Goal: Information Seeking & Learning: Learn about a topic

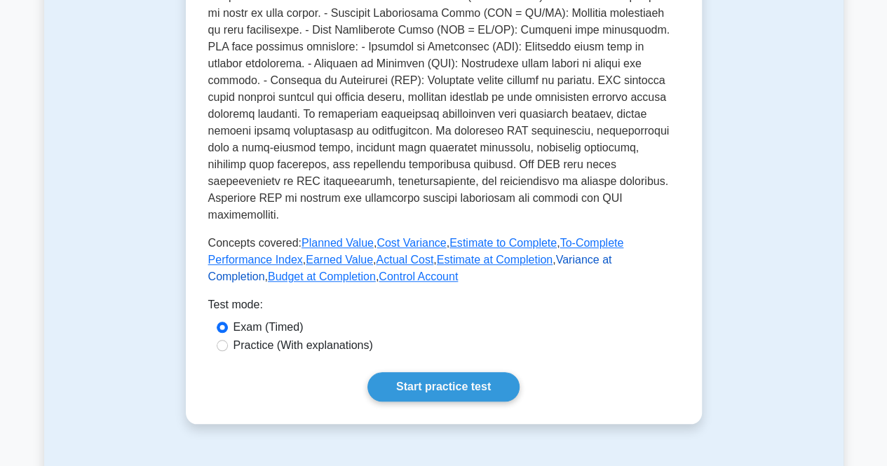
scroll to position [561, 0]
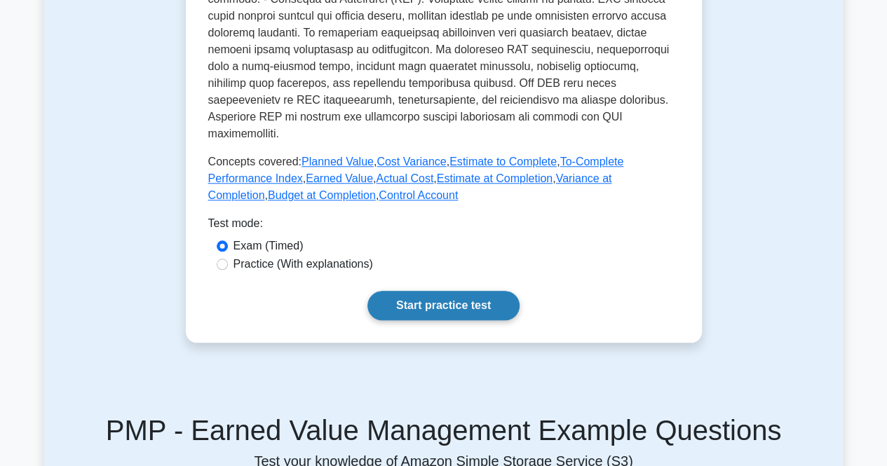
click at [442, 291] on link "Start practice test" at bounding box center [444, 305] width 152 height 29
click at [227, 256] on div "Practice (With explanations)" at bounding box center [444, 264] width 455 height 17
click at [220, 259] on input "Practice (With explanations)" at bounding box center [222, 264] width 11 height 11
radio input "true"
click at [438, 291] on link "Start practice test" at bounding box center [444, 305] width 152 height 29
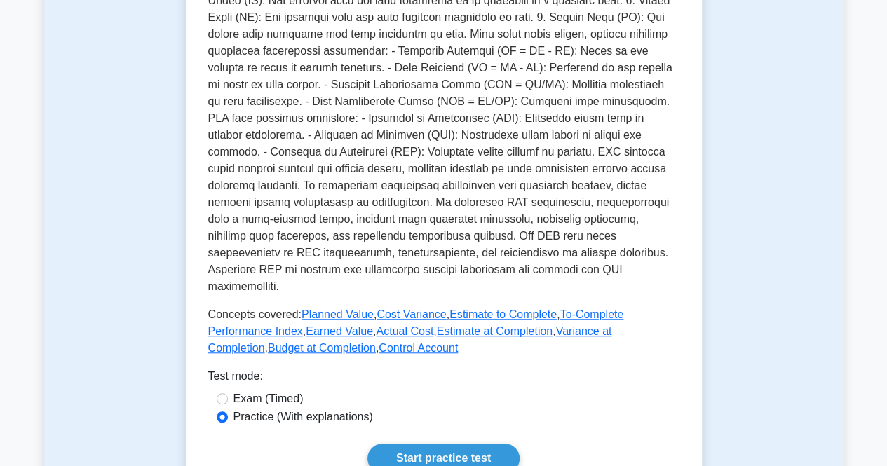
scroll to position [701, 0]
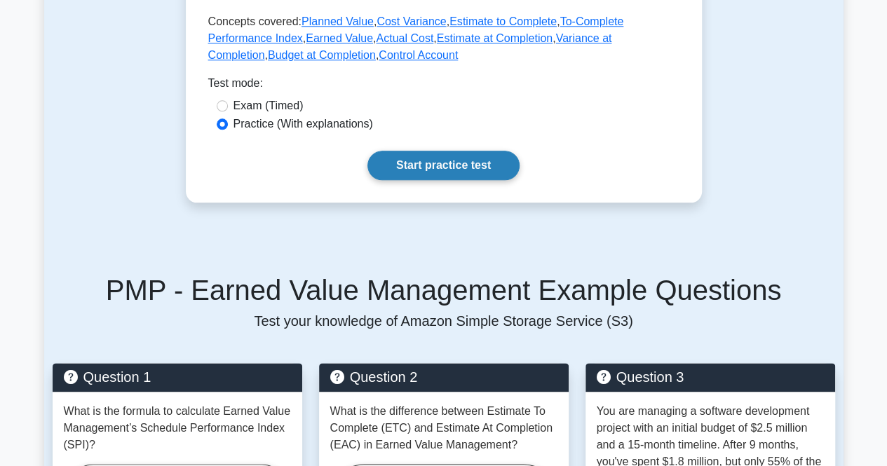
click at [417, 151] on link "Start practice test" at bounding box center [444, 165] width 152 height 29
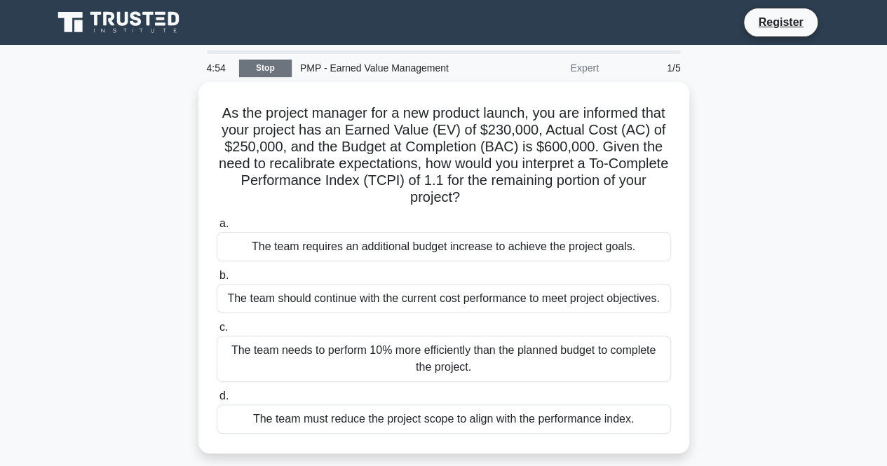
click at [276, 69] on link "Stop" at bounding box center [265, 69] width 53 height 18
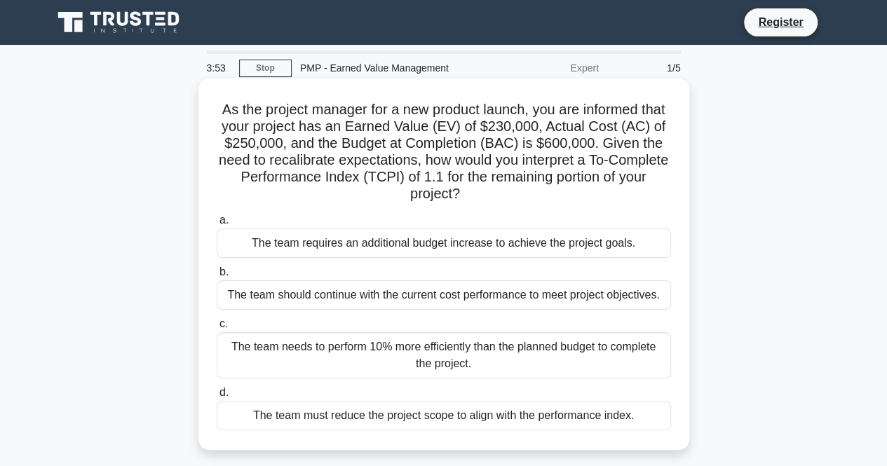
click at [300, 364] on div "The team needs to perform 10% more efficiently than the planned budget to compl…" at bounding box center [444, 356] width 455 height 46
click at [217, 329] on input "c. The team needs to perform 10% more efficiently than the planned budget to co…" at bounding box center [217, 324] width 0 height 9
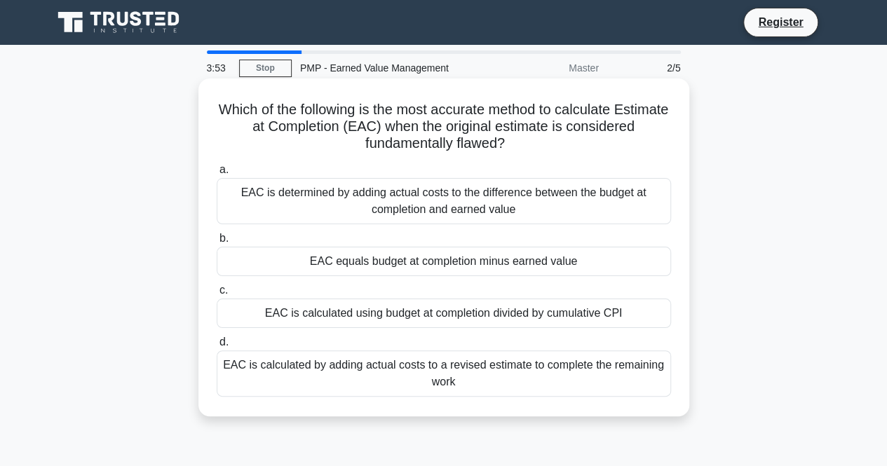
scroll to position [70, 0]
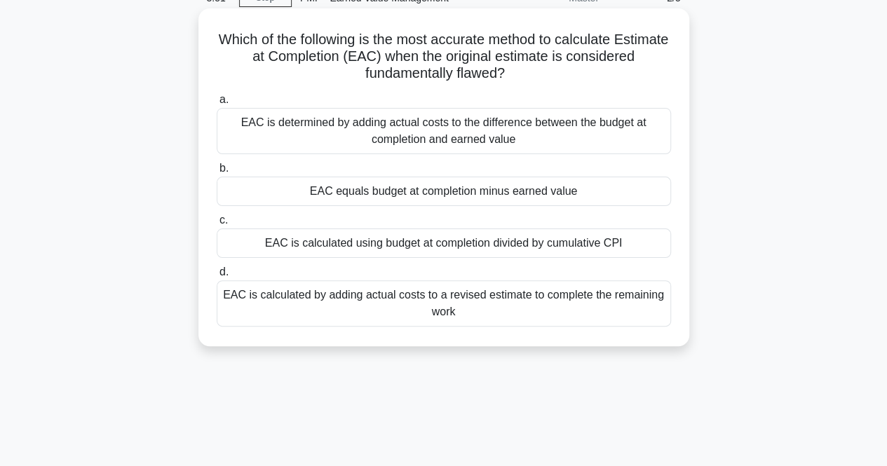
click at [362, 248] on div "EAC is calculated using budget at completion divided by cumulative CPI" at bounding box center [444, 243] width 455 height 29
click at [217, 225] on input "c. EAC is calculated using budget at completion divided by cumulative CPI" at bounding box center [217, 220] width 0 height 9
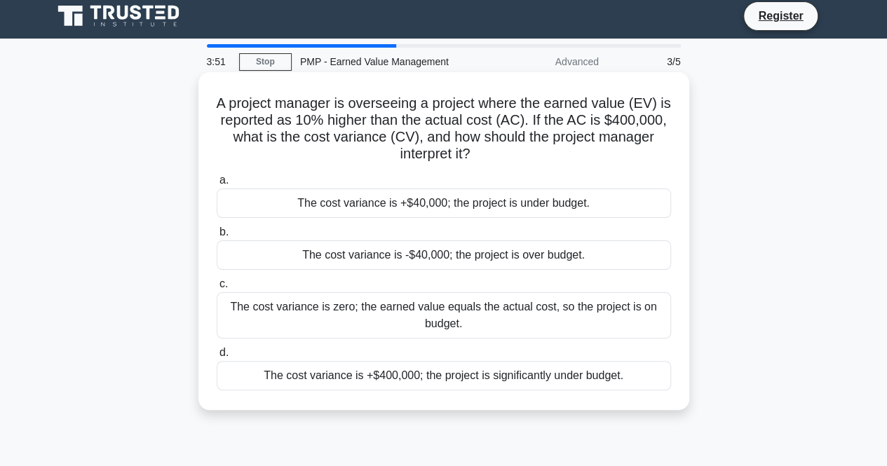
scroll to position [0, 0]
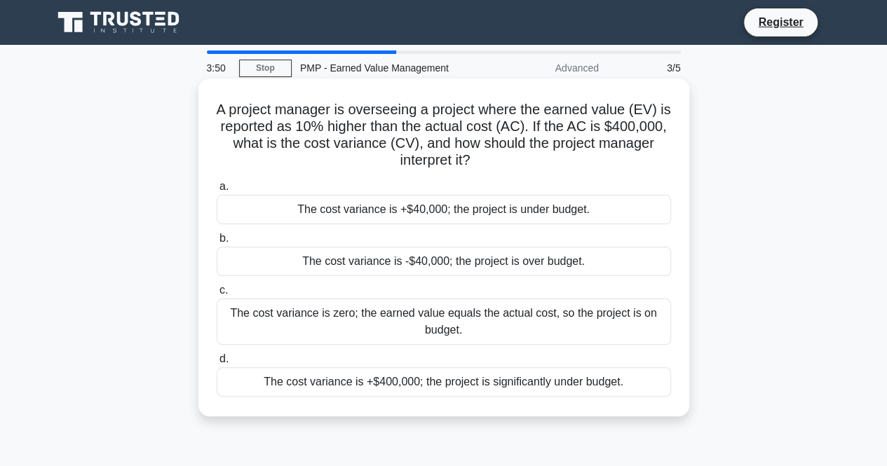
click at [399, 351] on label "d. The cost variance is +$400,000; the project is significantly under budget." at bounding box center [444, 374] width 455 height 46
click at [217, 355] on input "d. The cost variance is +$400,000; the project is significantly under budget." at bounding box center [217, 359] width 0 height 9
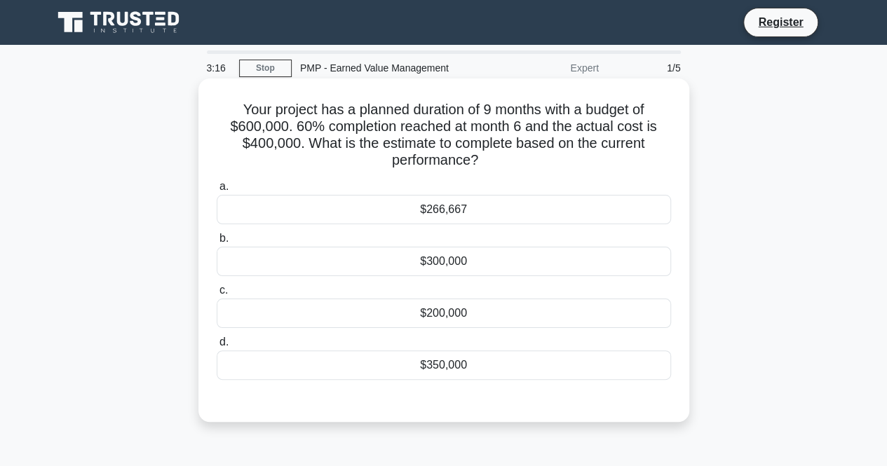
click at [392, 306] on div "$200,000" at bounding box center [444, 313] width 455 height 29
click at [217, 295] on input "c. $200,000" at bounding box center [217, 290] width 0 height 9
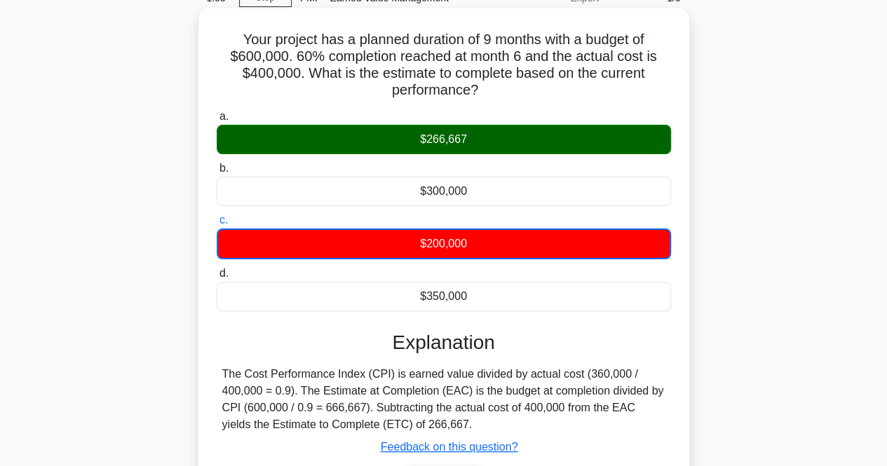
scroll to position [140, 0]
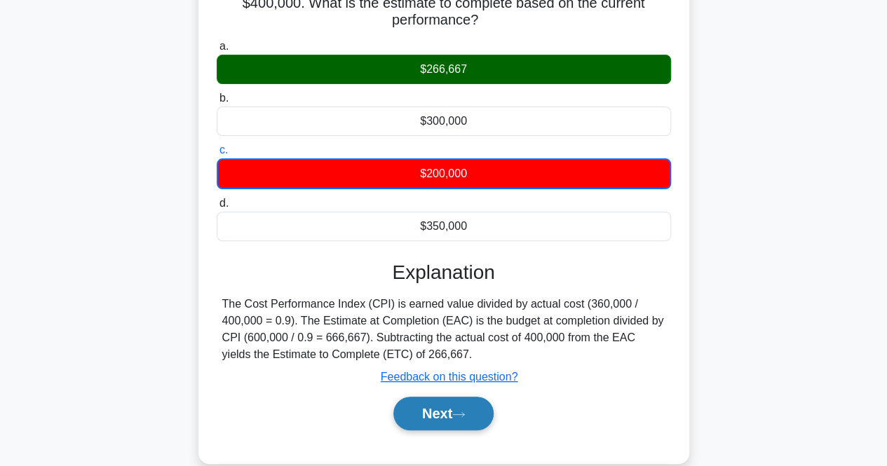
click at [447, 416] on button "Next" at bounding box center [444, 414] width 100 height 34
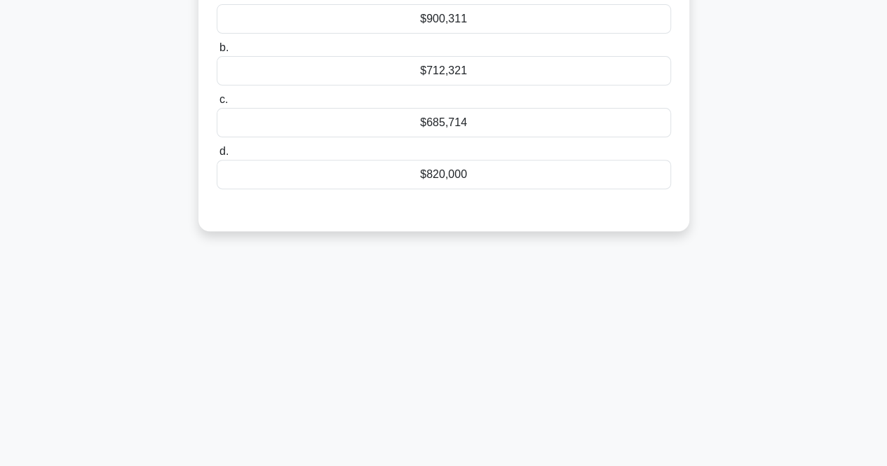
scroll to position [151, 0]
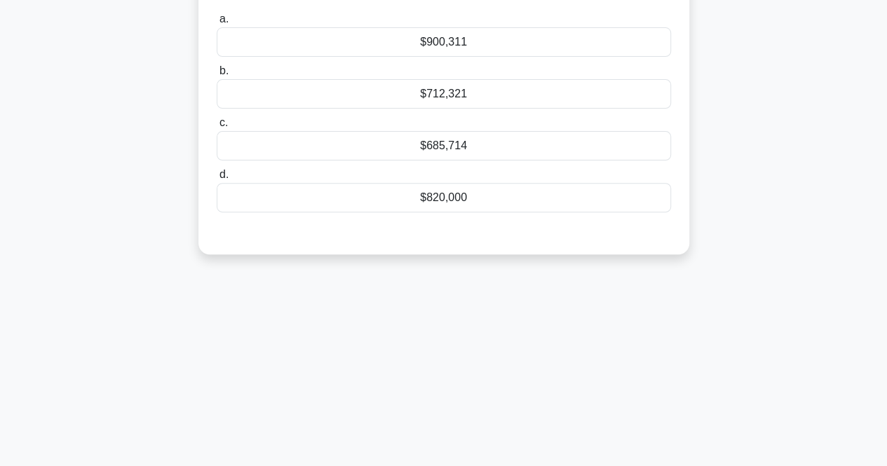
click at [431, 142] on div "$685,714" at bounding box center [444, 145] width 455 height 29
click at [217, 128] on input "c. $685,714" at bounding box center [217, 123] width 0 height 9
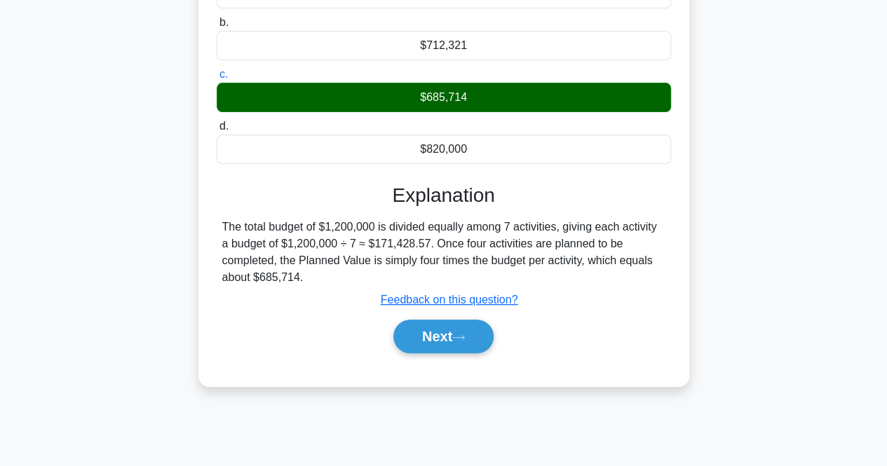
scroll to position [221, 0]
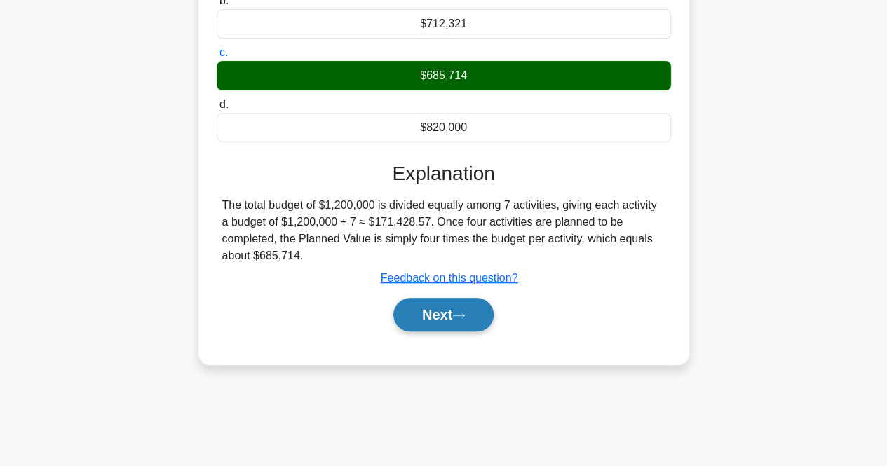
click at [427, 313] on button "Next" at bounding box center [444, 315] width 100 height 34
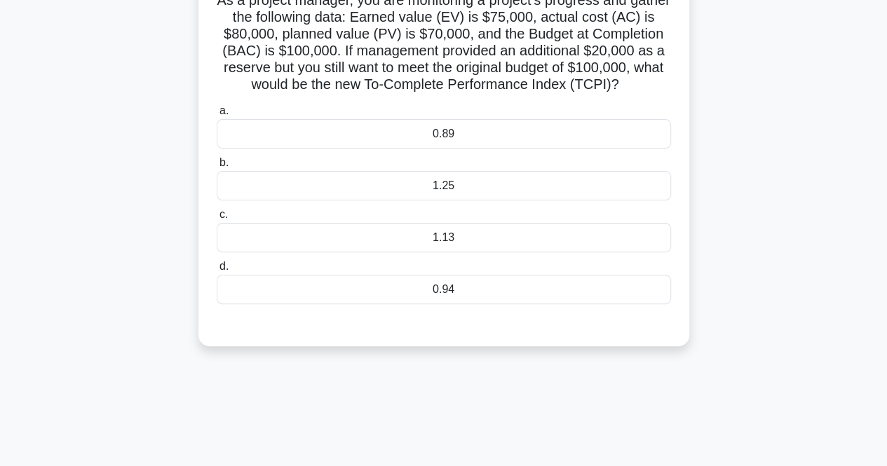
scroll to position [0, 0]
